Goal: Find specific page/section: Find specific page/section

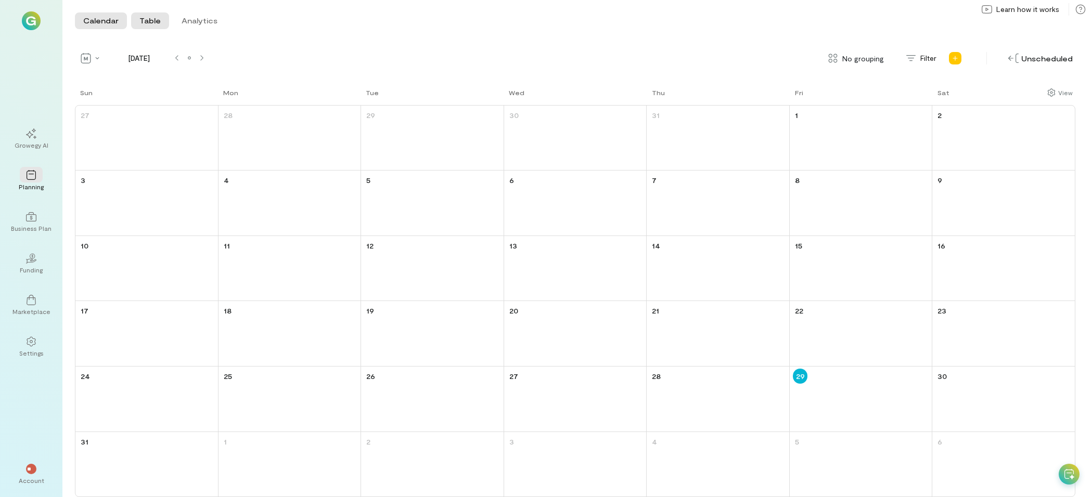
click at [156, 19] on button "Table" at bounding box center [150, 20] width 38 height 17
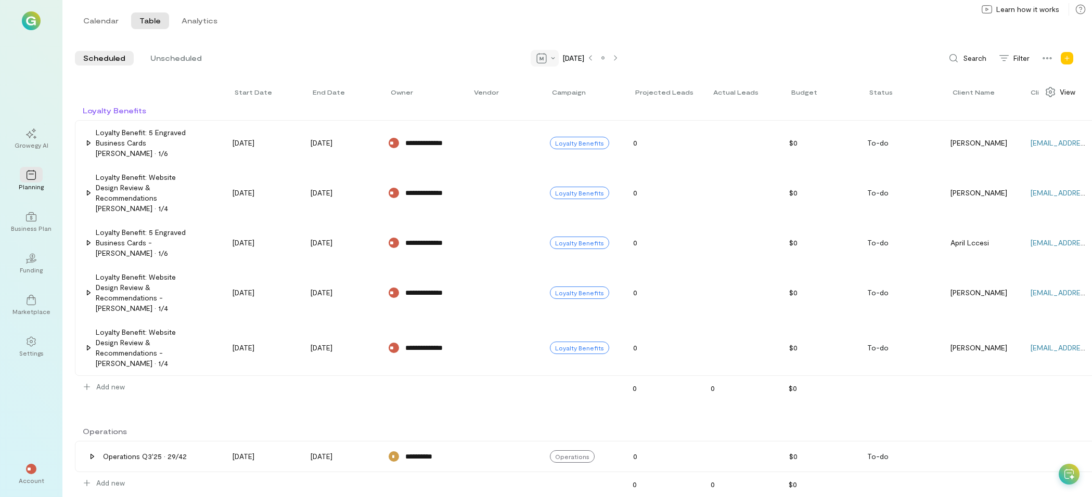
click at [540, 53] on div at bounding box center [545, 58] width 28 height 17
click at [535, 84] on div "Quarter" at bounding box center [572, 78] width 74 height 17
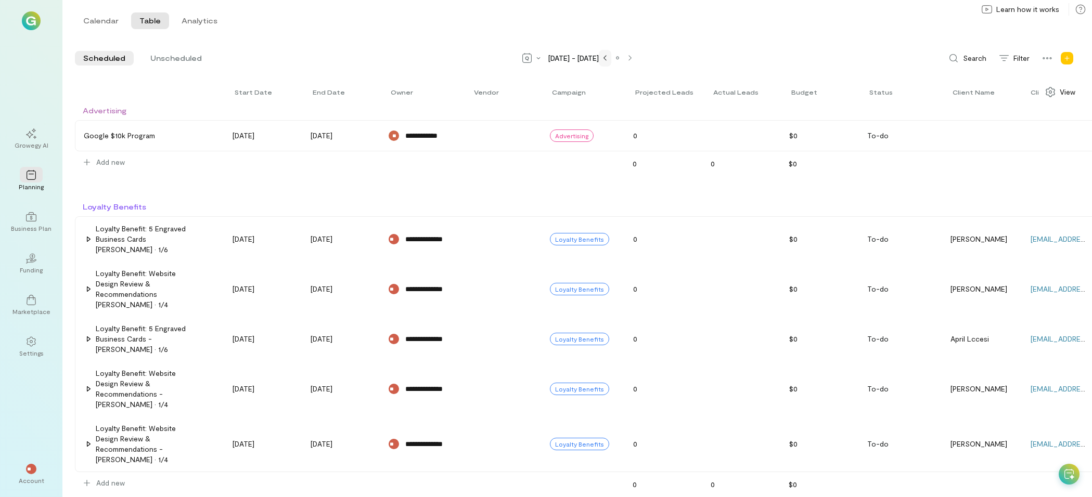
click at [604, 61] on div at bounding box center [605, 58] width 8 height 8
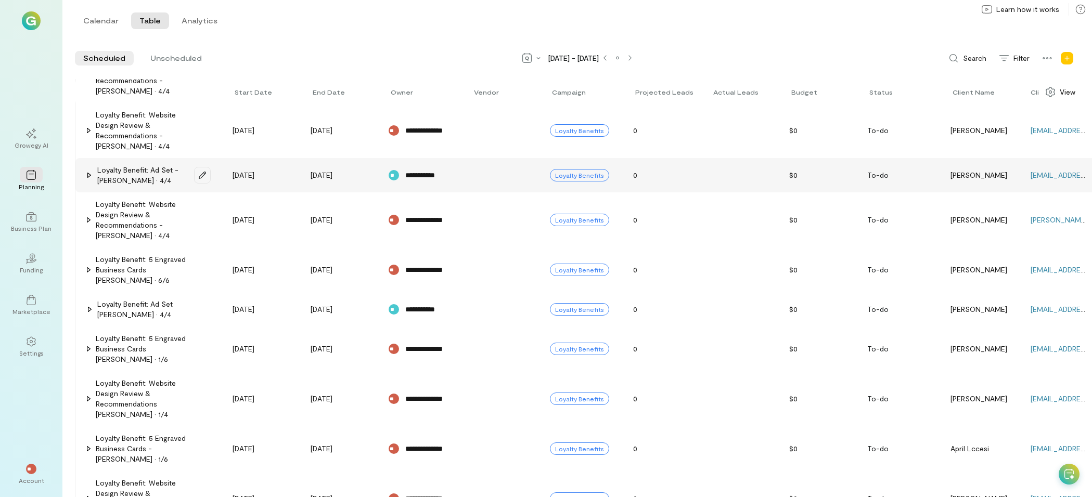
scroll to position [416, 0]
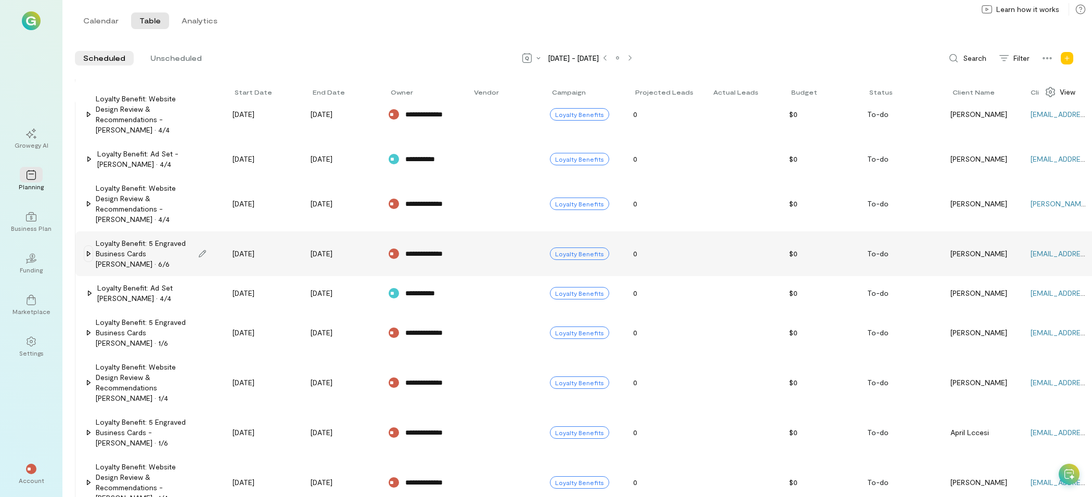
click at [85, 256] on icon at bounding box center [88, 254] width 8 height 8
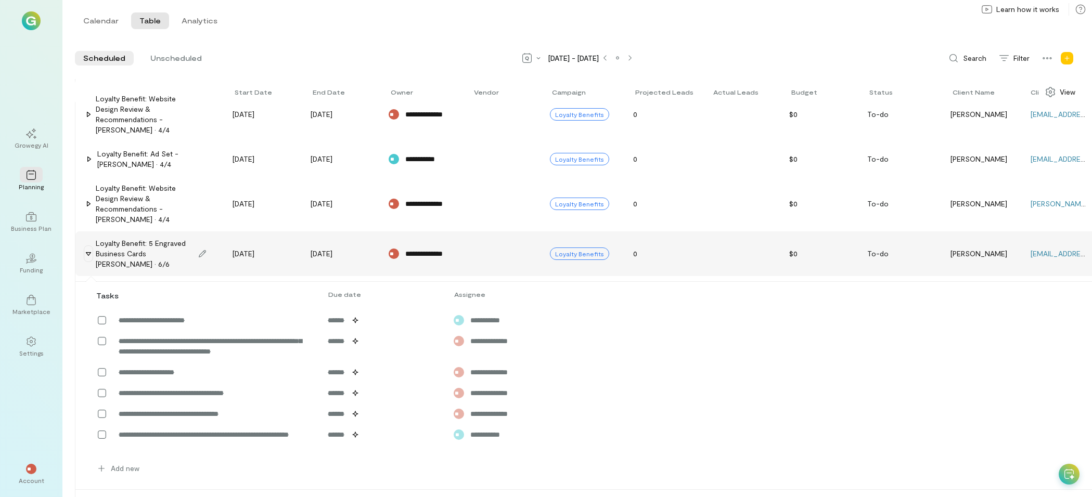
click at [85, 255] on icon at bounding box center [88, 254] width 8 height 8
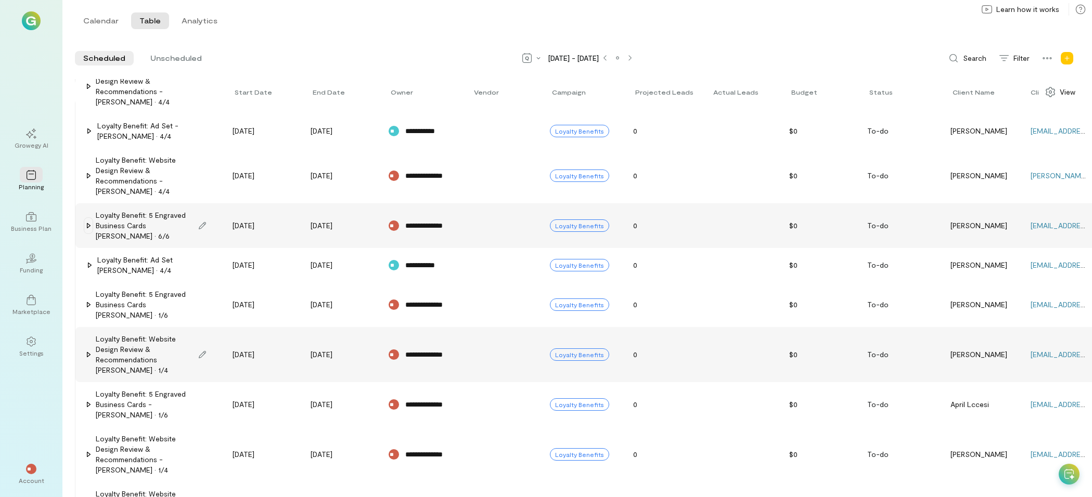
scroll to position [468, 0]
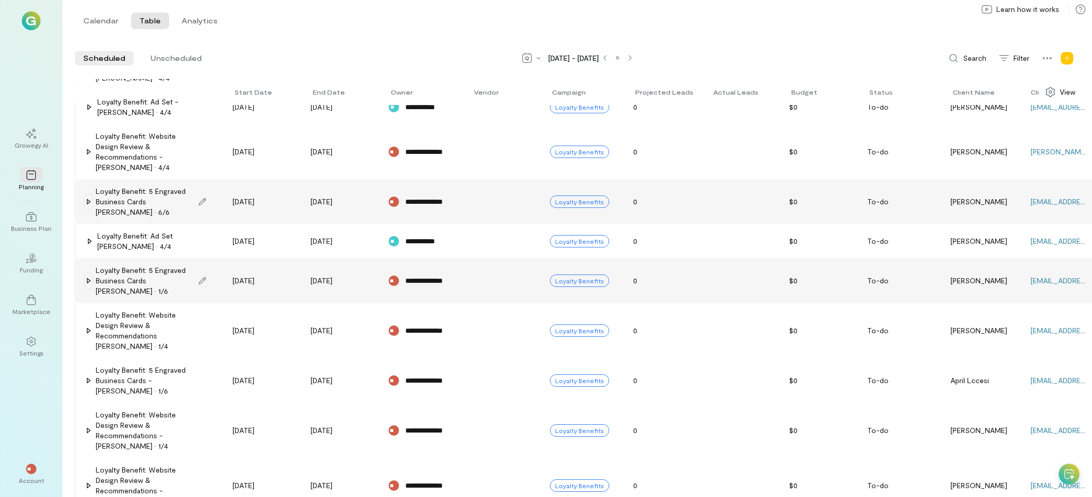
click at [91, 283] on icon at bounding box center [88, 281] width 8 height 8
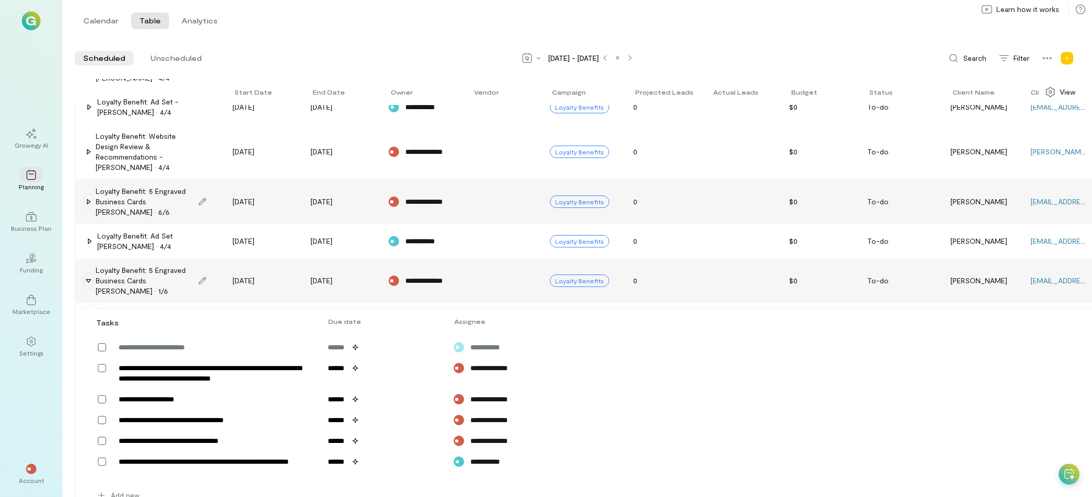
click at [91, 283] on icon at bounding box center [88, 281] width 8 height 8
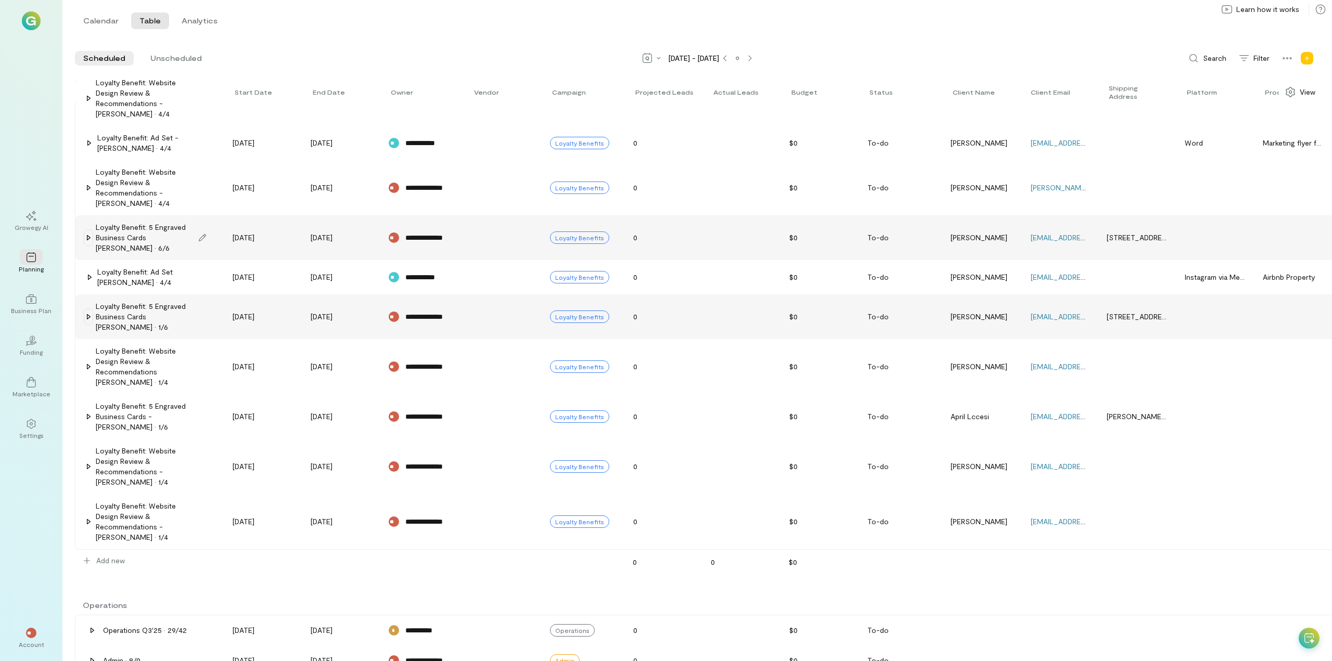
scroll to position [416, 0]
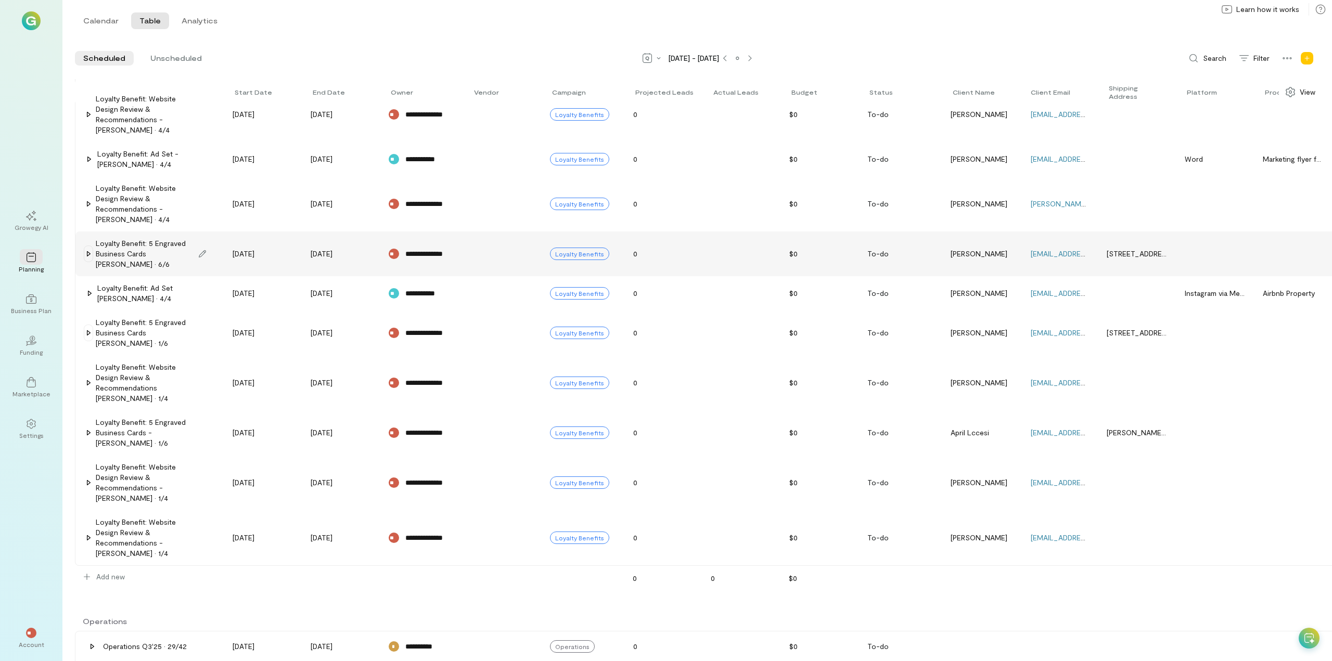
drag, startPoint x: 288, startPoint y: 25, endPoint x: 313, endPoint y: 28, distance: 24.5
click at [288, 25] on div "Calendar Table Analytics" at bounding box center [305, 24] width 151 height 15
click at [726, 59] on div at bounding box center [725, 58] width 8 height 8
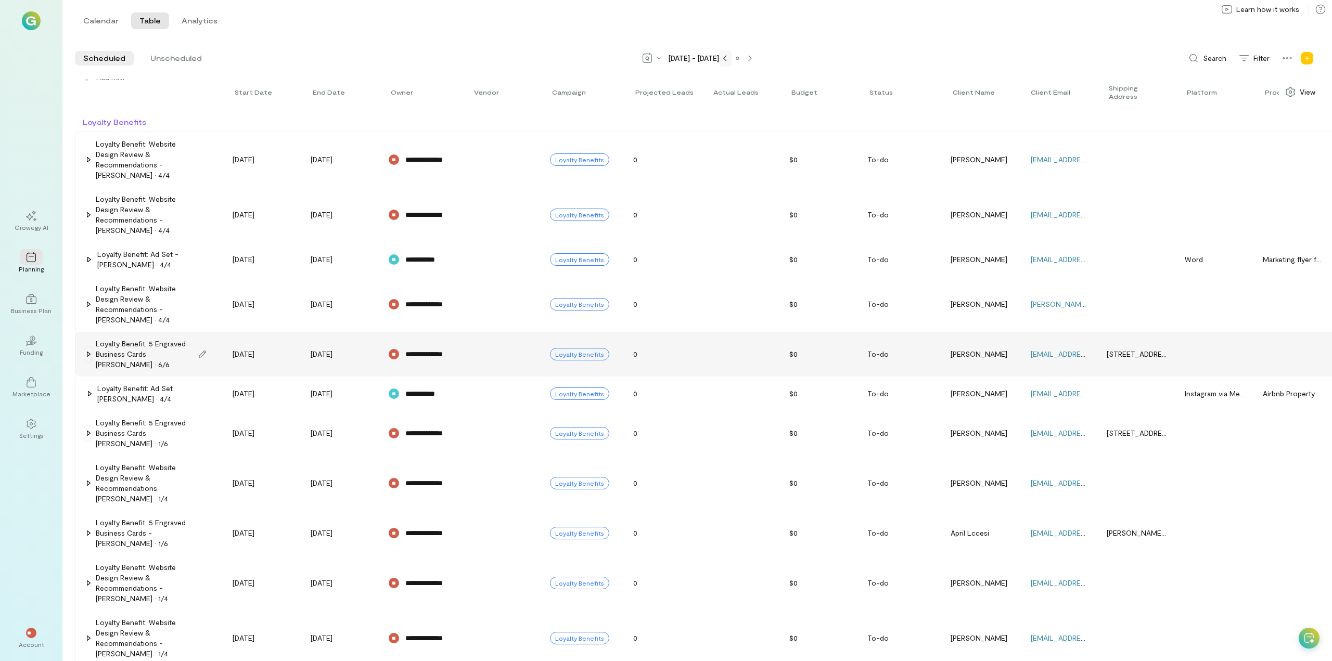
scroll to position [517, 0]
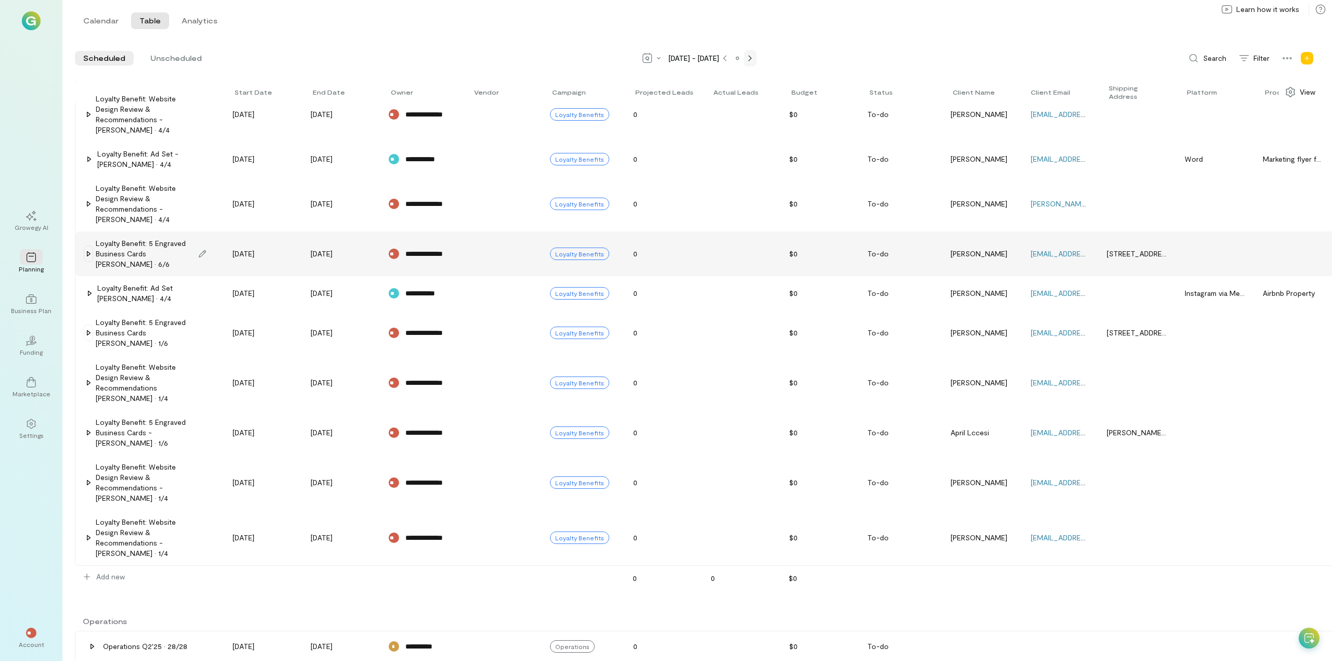
click at [752, 61] on div at bounding box center [750, 58] width 8 height 8
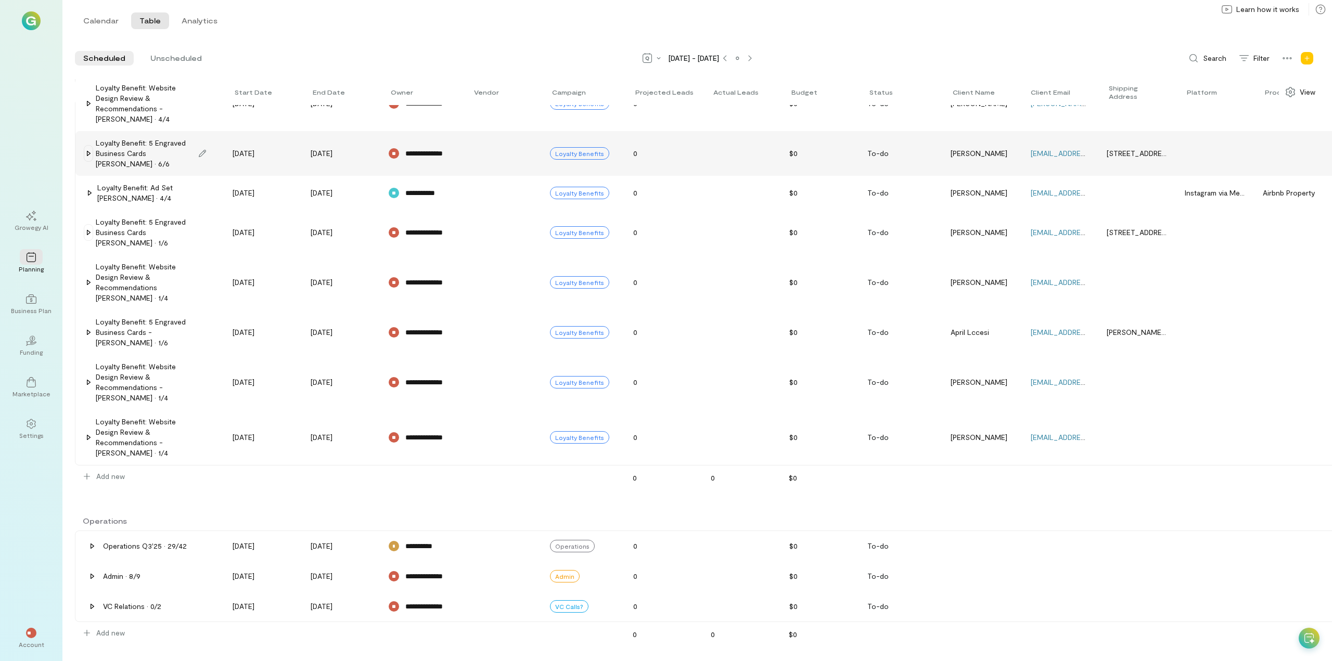
scroll to position [416, 0]
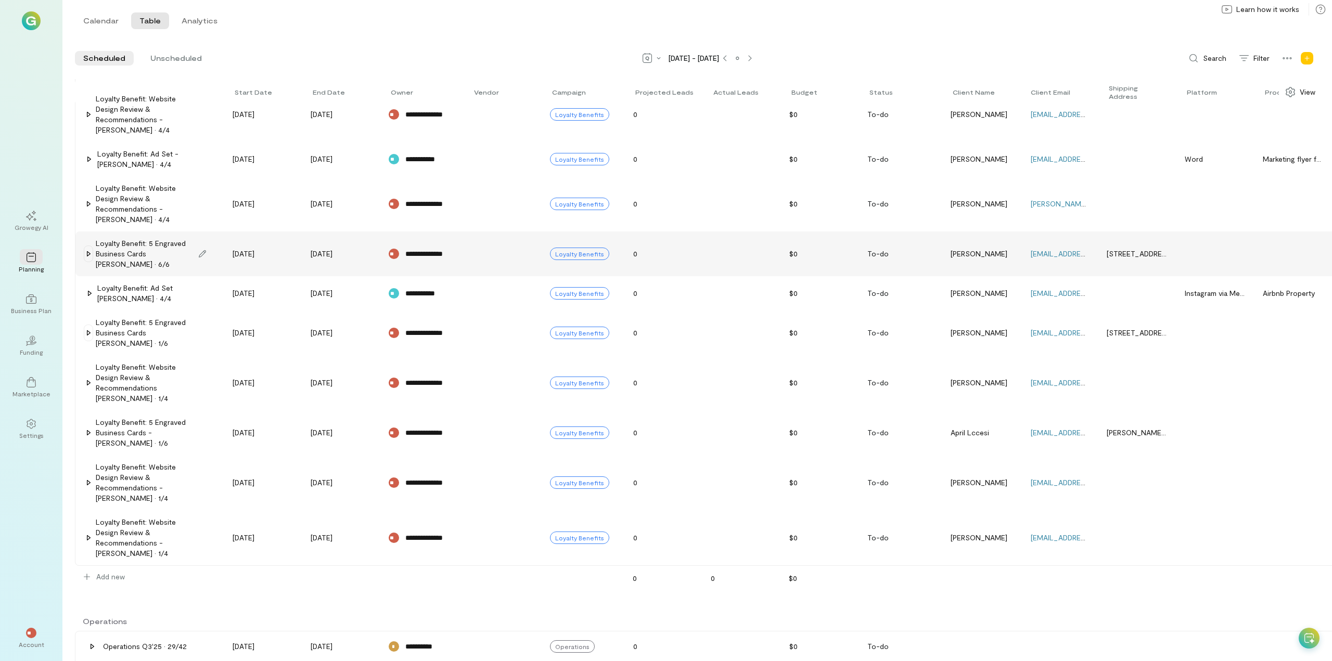
click at [173, 497] on div "**********" at bounding box center [703, 631] width 1257 height 1884
click at [105, 16] on button "Calendar" at bounding box center [101, 20] width 52 height 17
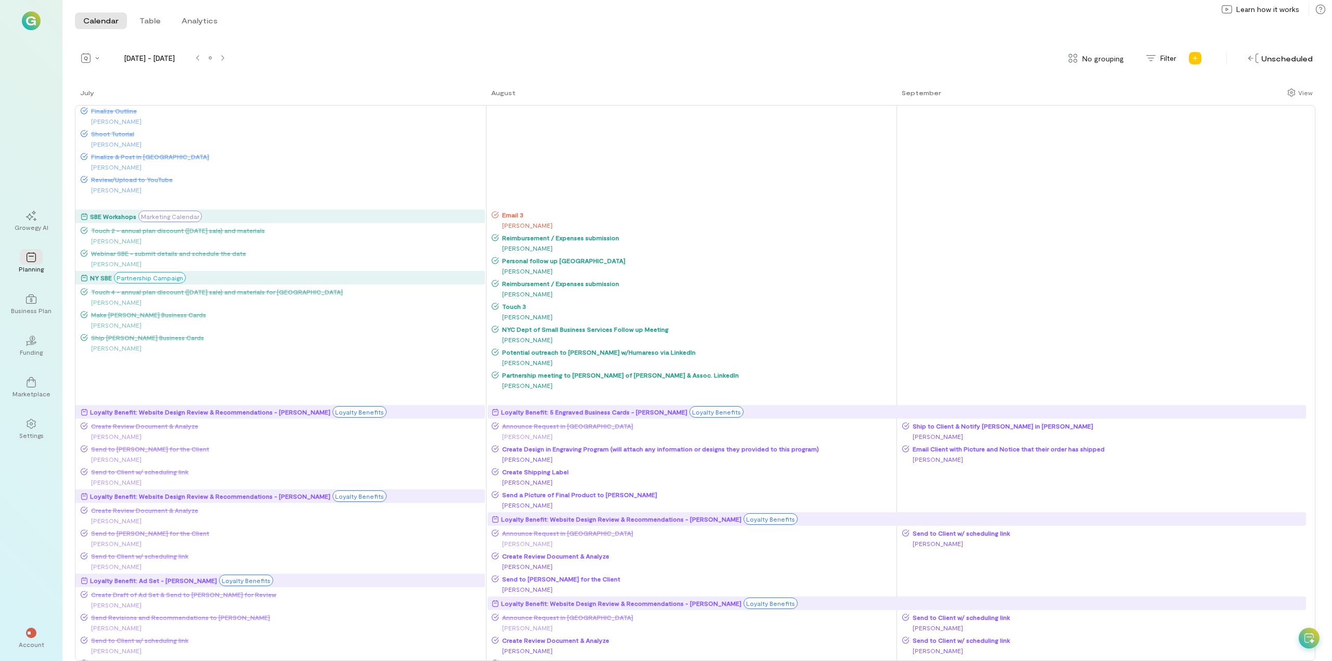
scroll to position [0, 0]
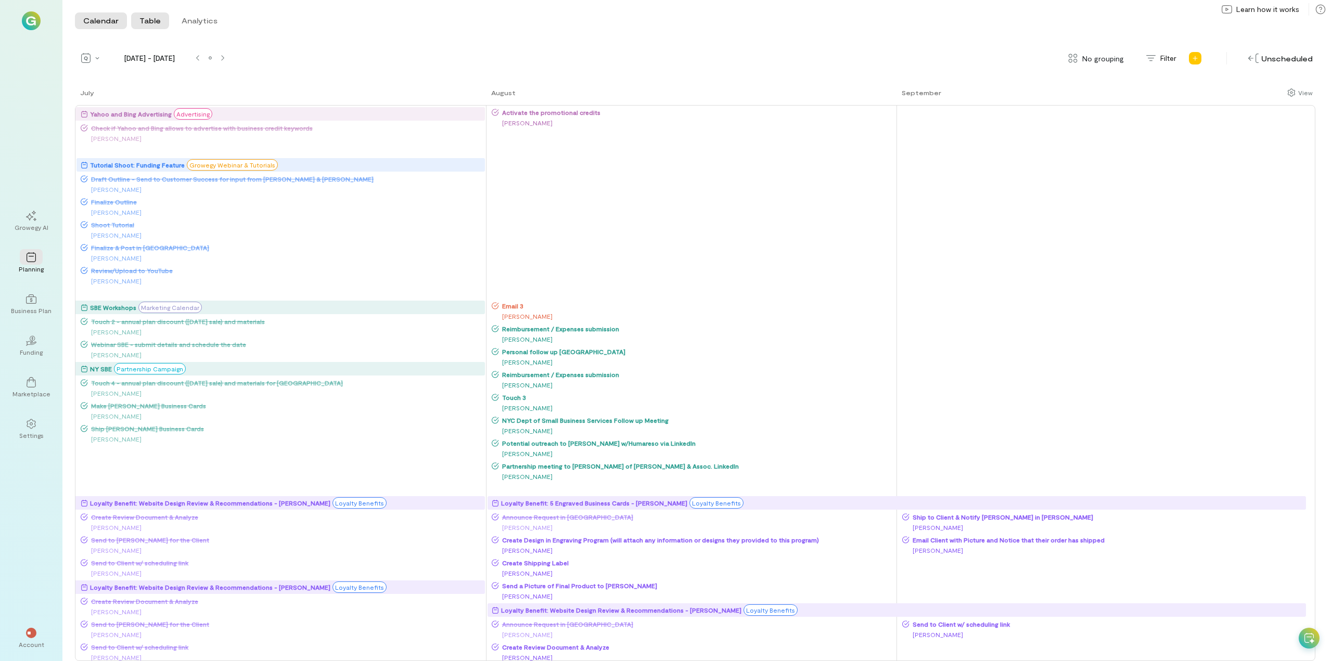
click at [146, 18] on button "Table" at bounding box center [150, 20] width 38 height 17
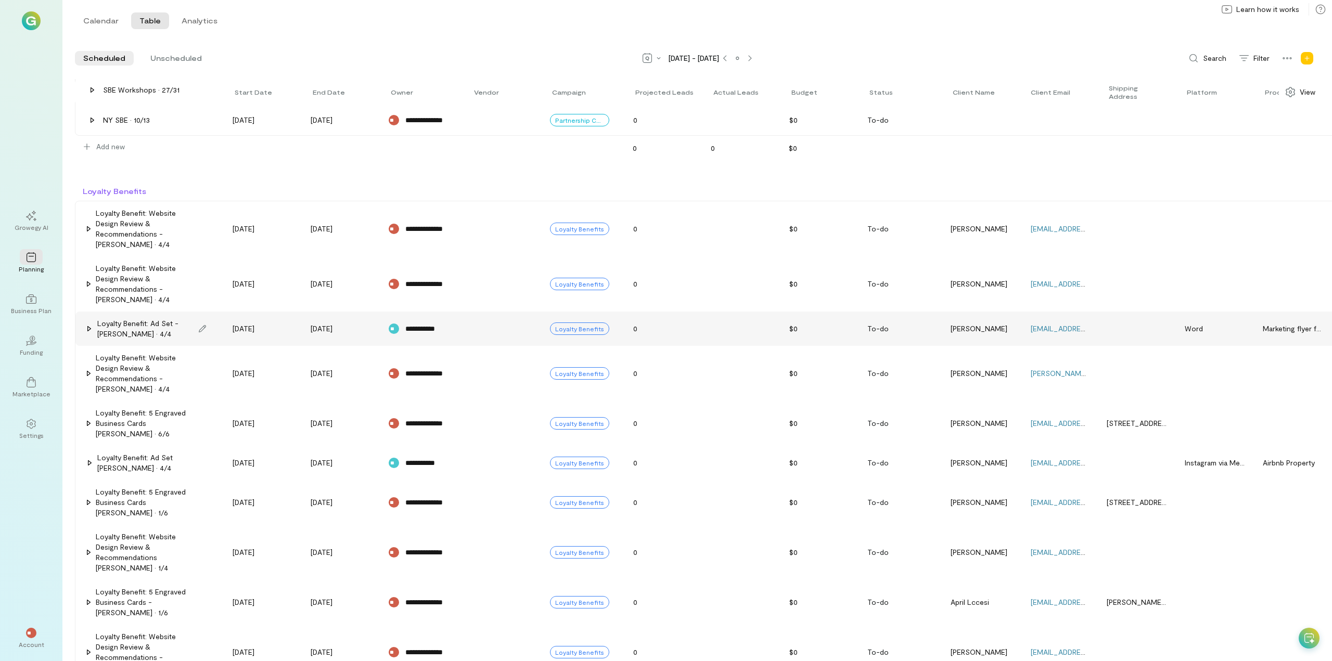
scroll to position [260, 0]
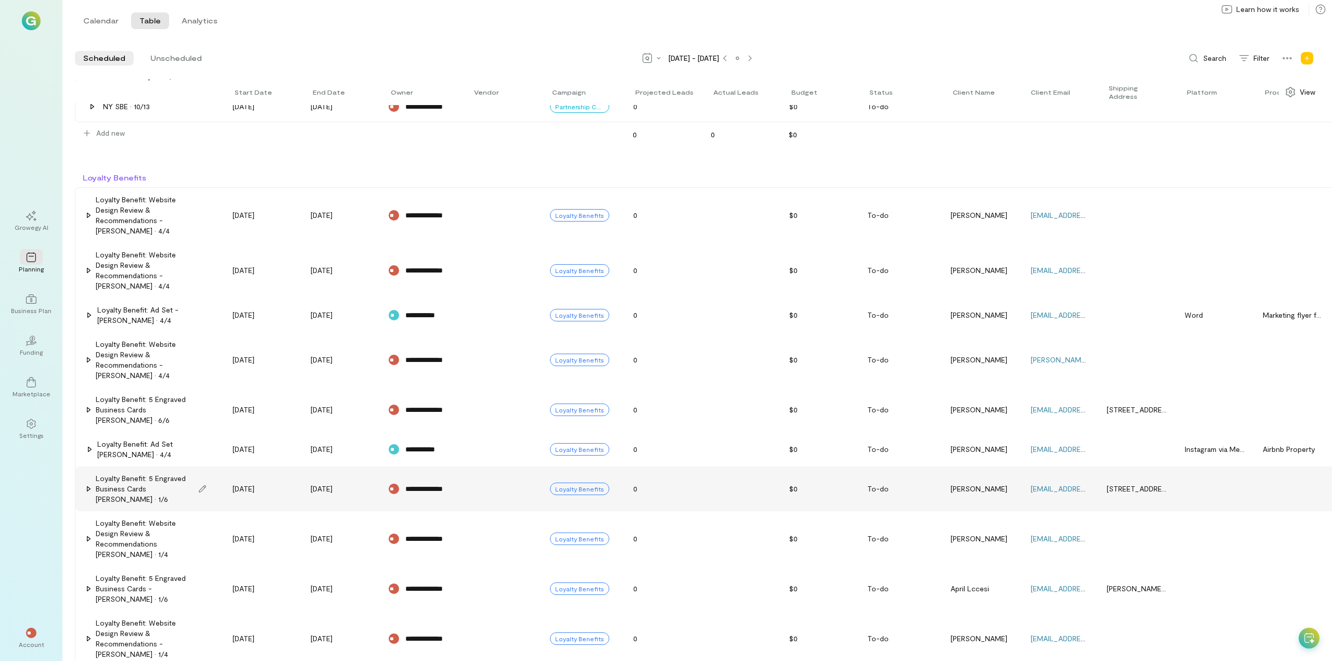
click at [122, 490] on div "Loyalty Benefit: 5 Engraved Business Cards [PERSON_NAME] · 1/6" at bounding box center [145, 488] width 98 height 31
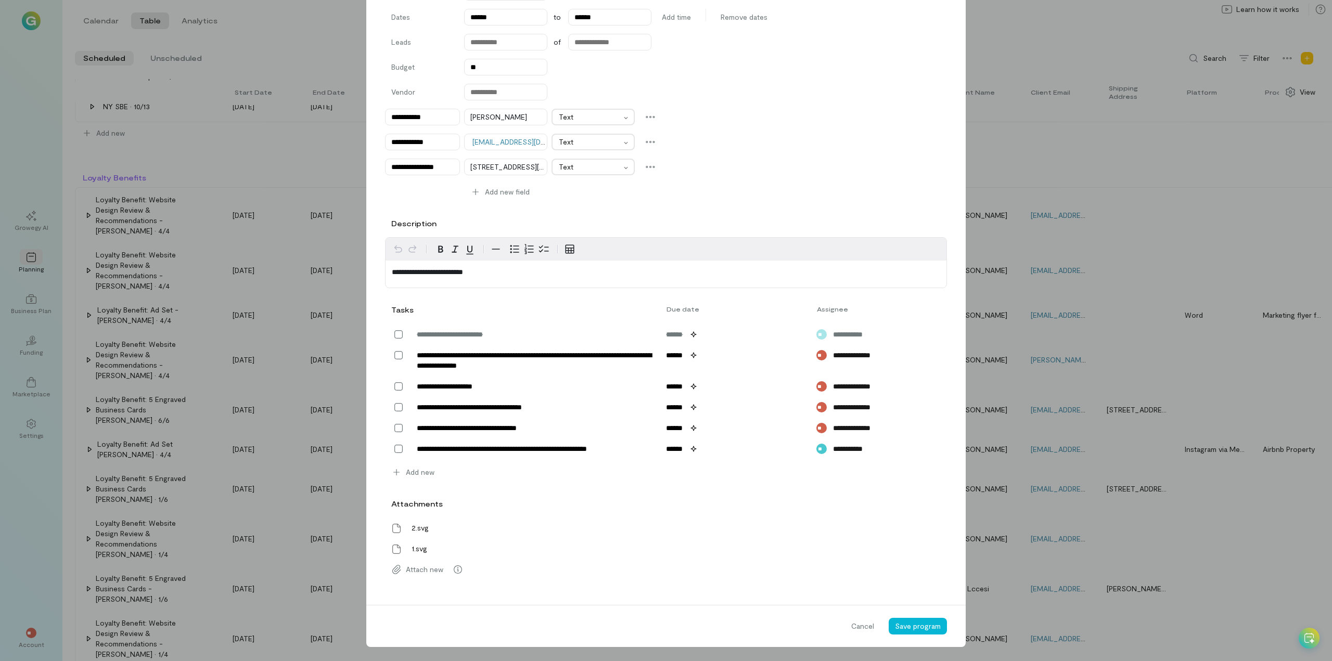
scroll to position [175, 0]
click at [413, 497] on span "2.svg" at bounding box center [417, 527] width 23 height 10
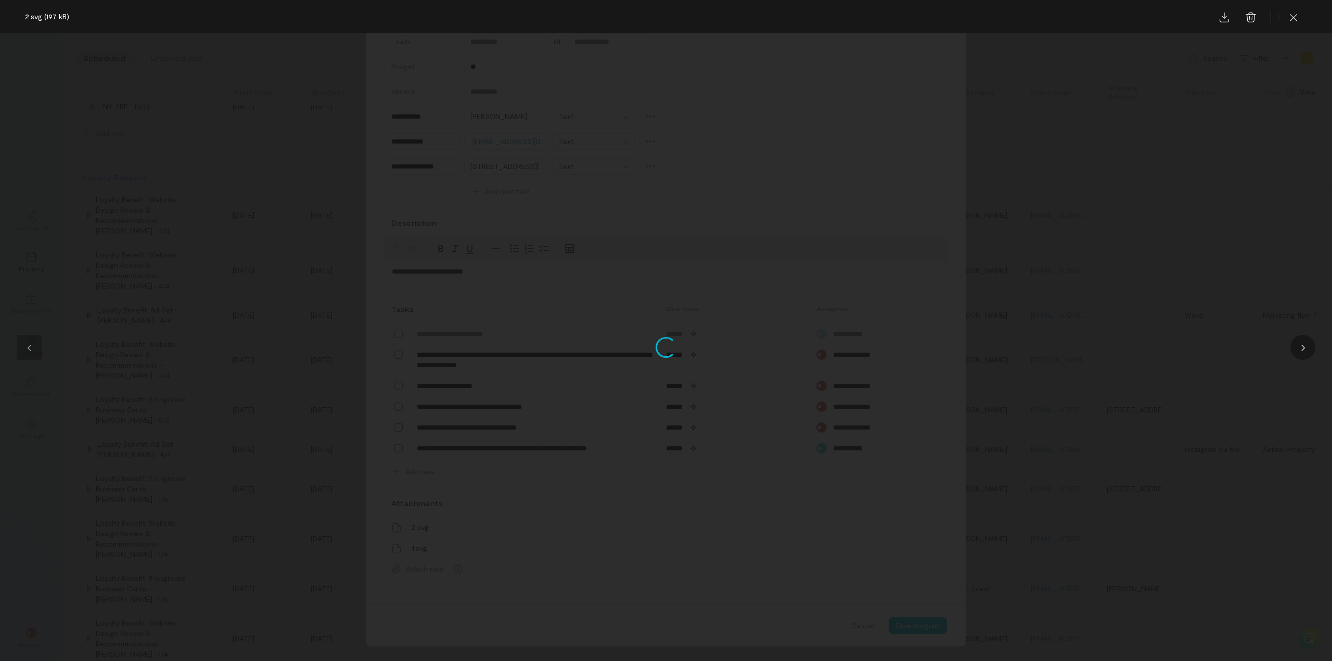
click at [1092, 336] on div "Loading..." at bounding box center [666, 347] width 1332 height 628
click at [1092, 349] on button "button" at bounding box center [1302, 347] width 25 height 25
click at [1092, 16] on icon "button" at bounding box center [1293, 17] width 10 height 10
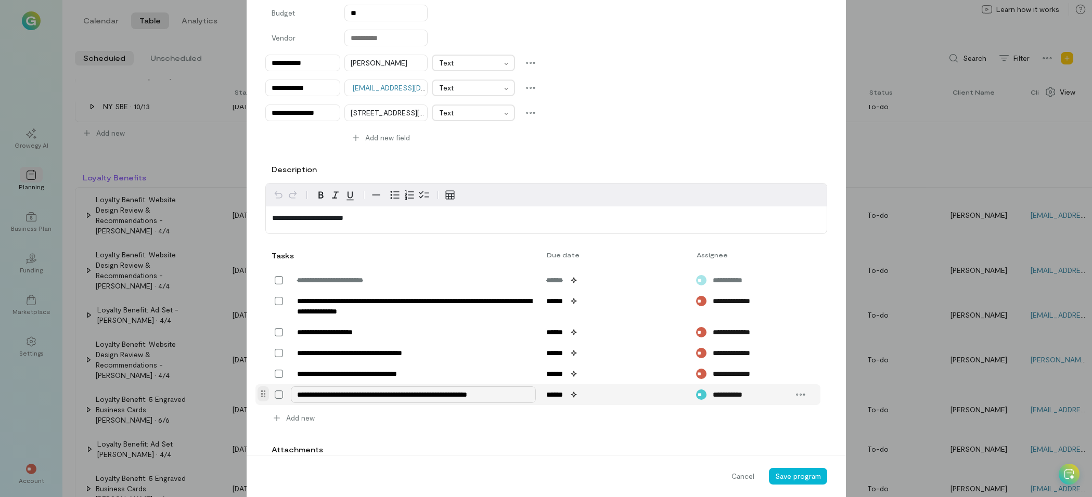
scroll to position [260, 0]
